Goal: Information Seeking & Learning: Check status

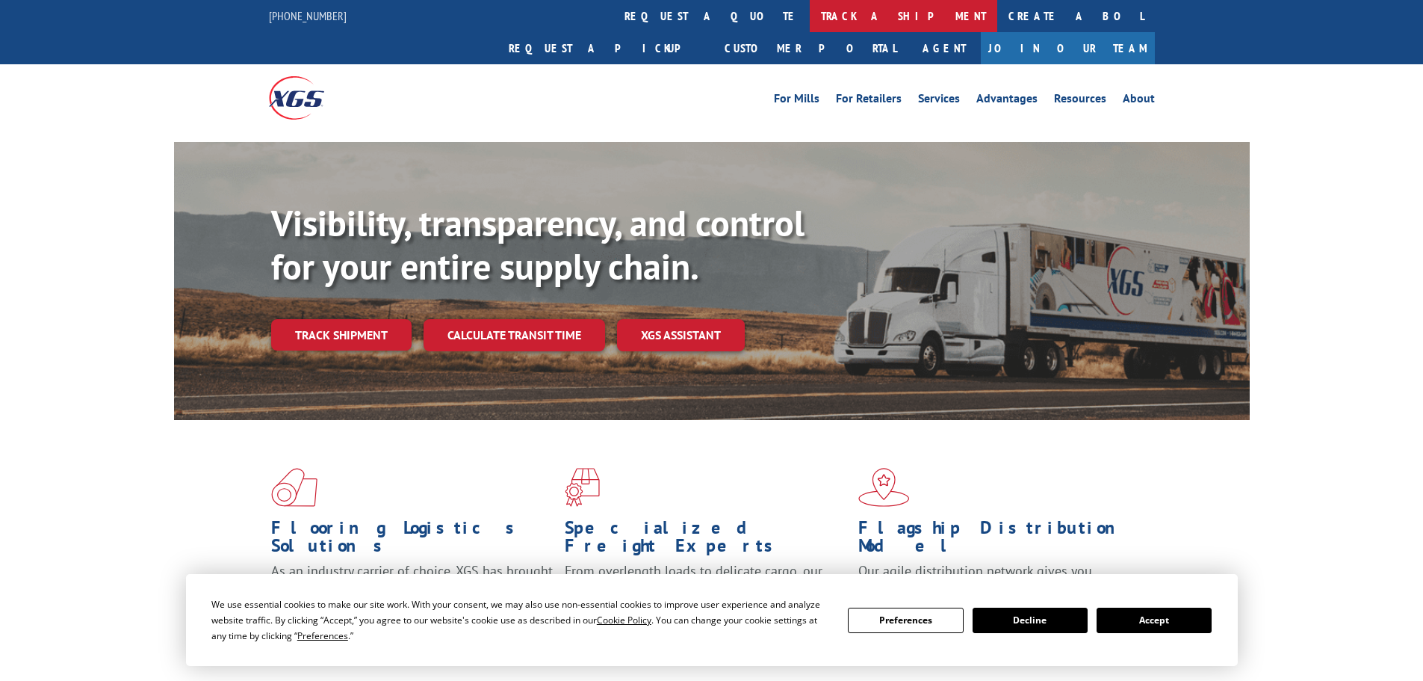
click at [810, 16] on link "track a shipment" at bounding box center [904, 16] width 188 height 32
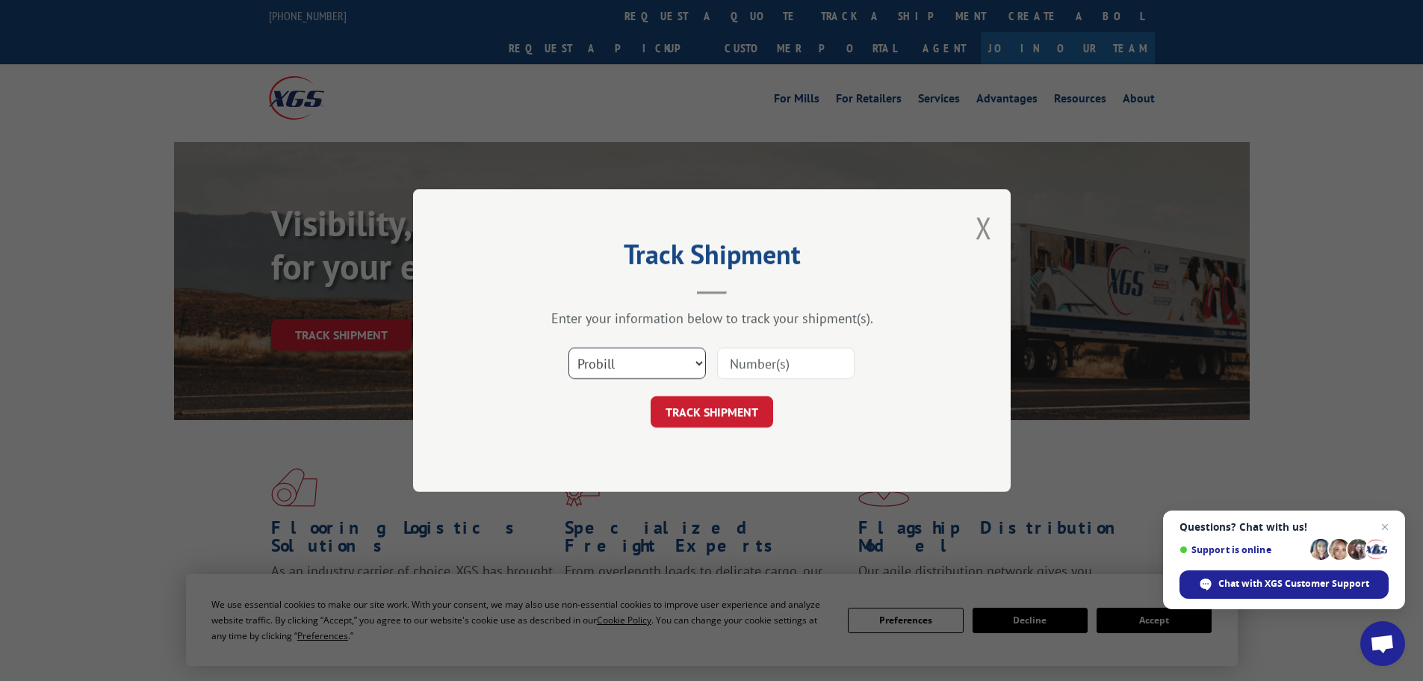
click at [612, 359] on select "Select category... Probill BOL PO" at bounding box center [637, 362] width 137 height 31
select select "bol"
click at [569, 347] on select "Select category... Probill BOL PO" at bounding box center [637, 362] width 137 height 31
click at [755, 371] on input at bounding box center [785, 362] width 137 height 31
paste input "7080087"
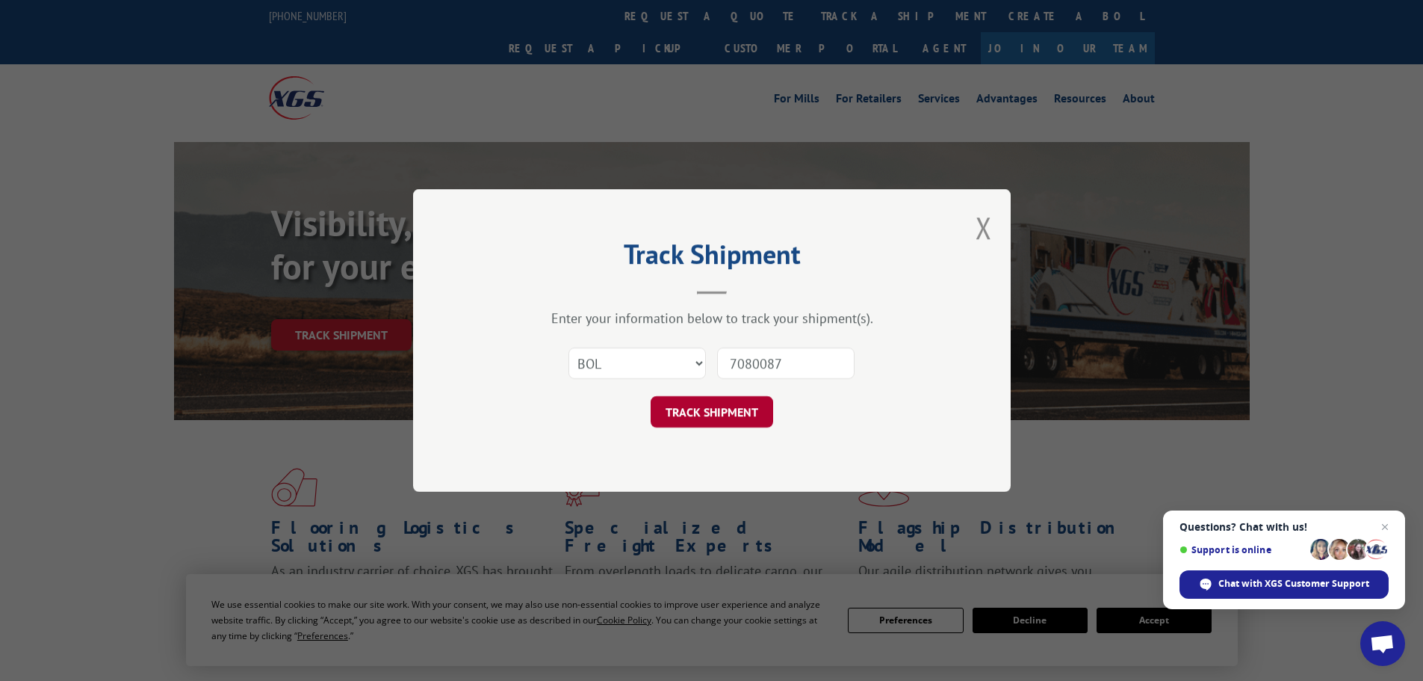
type input "7080087"
click at [719, 424] on button "TRACK SHIPMENT" at bounding box center [712, 411] width 123 height 31
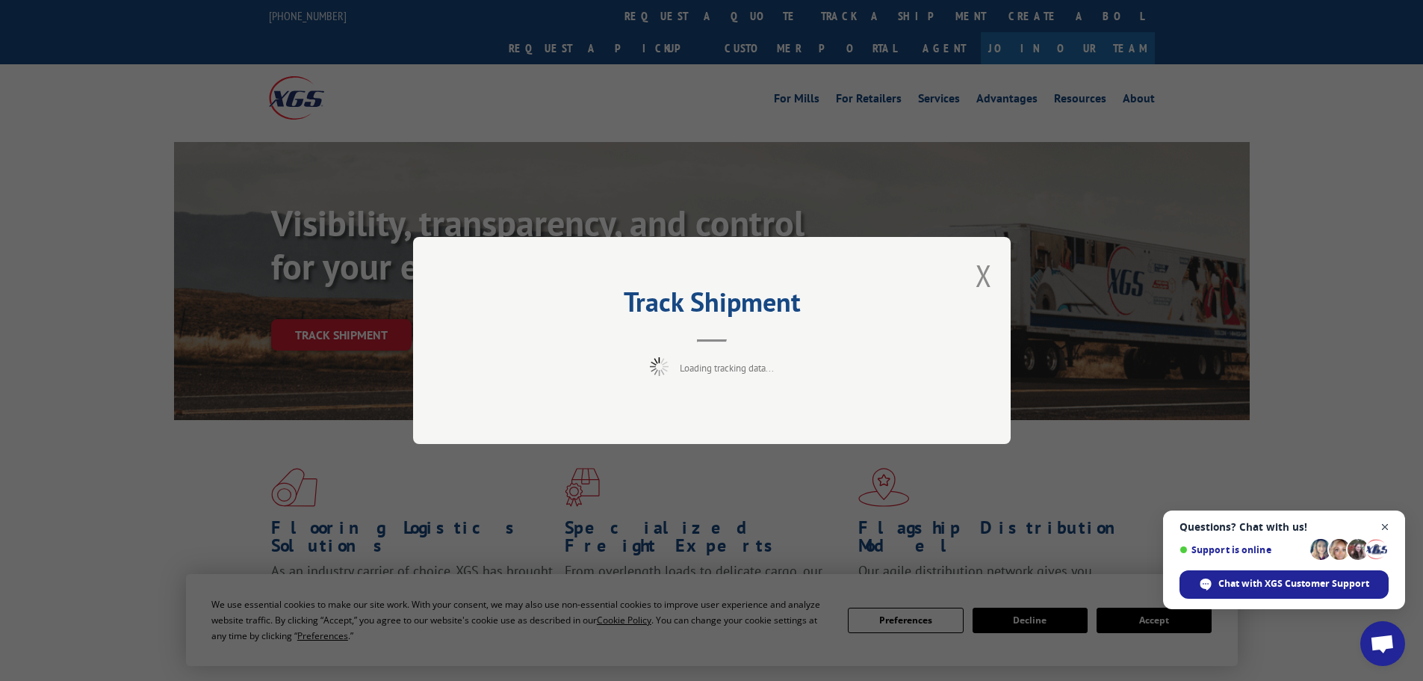
click at [1381, 526] on span "Close chat" at bounding box center [1385, 527] width 19 height 19
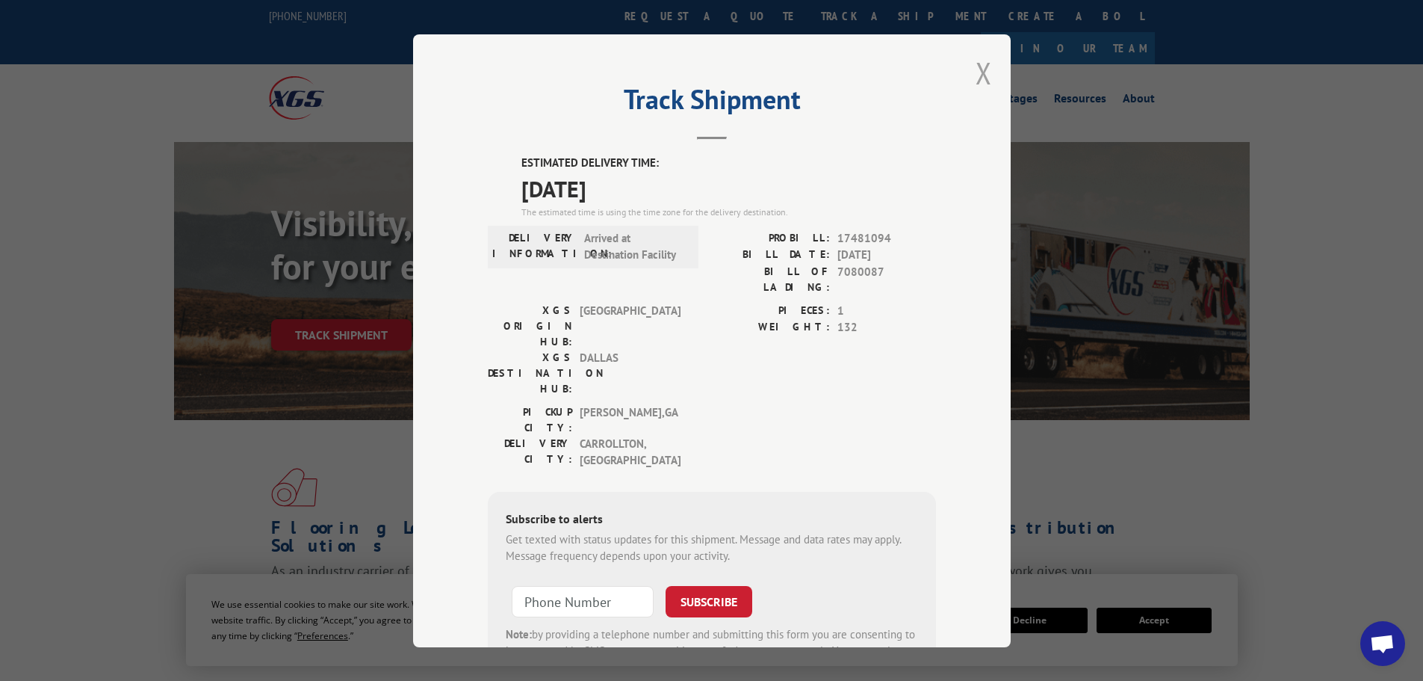
click at [976, 81] on button "Close modal" at bounding box center [984, 73] width 16 height 40
